Goal: Obtain resource: Download file/media

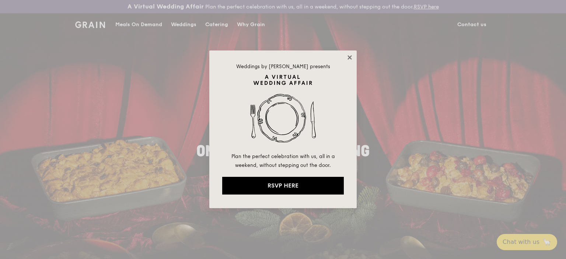
click at [349, 57] on icon at bounding box center [349, 57] width 7 height 7
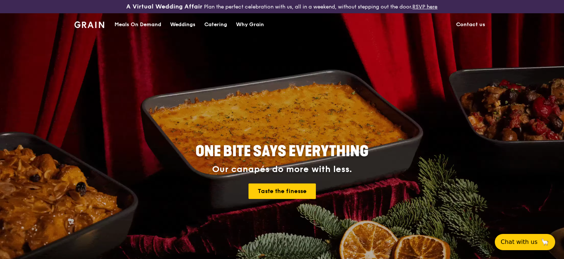
click at [214, 24] on div "Catering" at bounding box center [215, 25] width 23 height 22
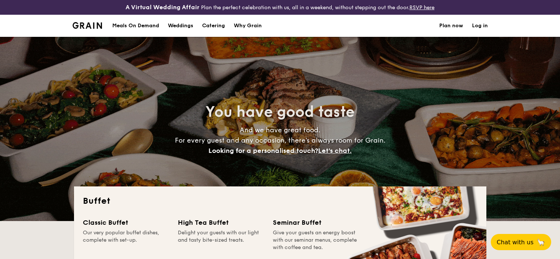
select select
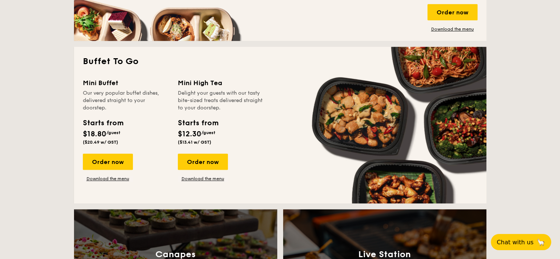
scroll to position [405, 0]
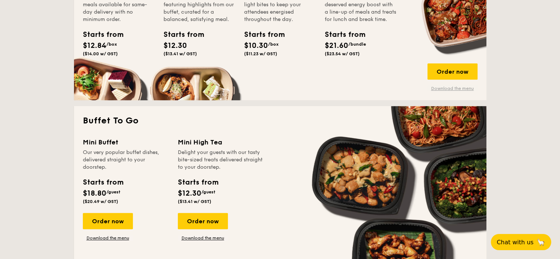
click at [455, 90] on link "Download the menu" at bounding box center [453, 88] width 50 height 6
